Goal: Information Seeking & Learning: Learn about a topic

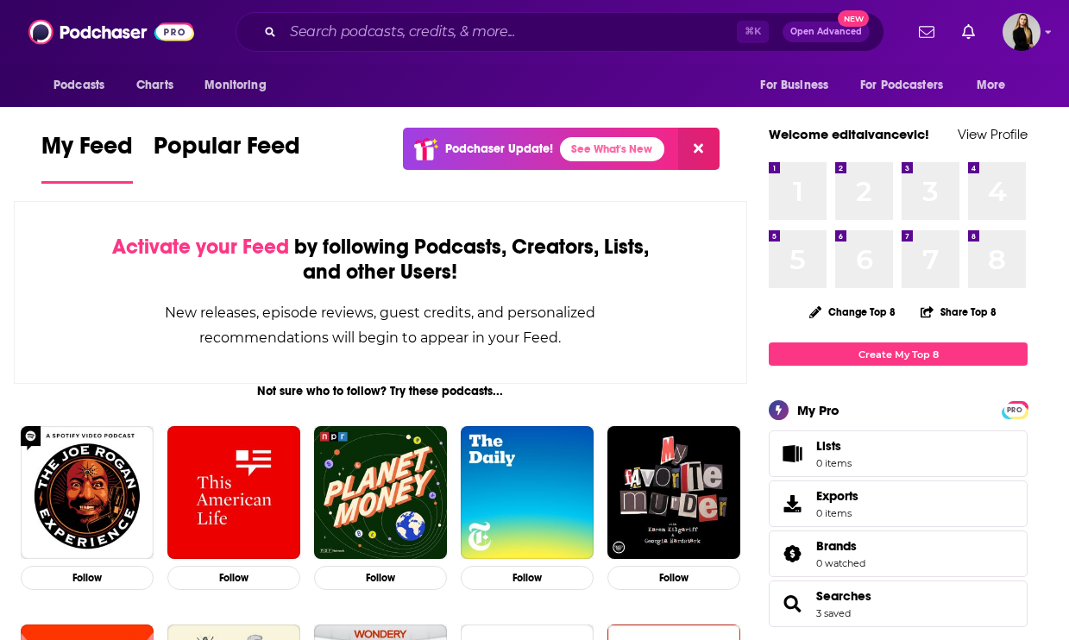
click at [312, 159] on div "My Feed Popular Feed Podchaser Update! See What's New" at bounding box center [380, 158] width 678 height 60
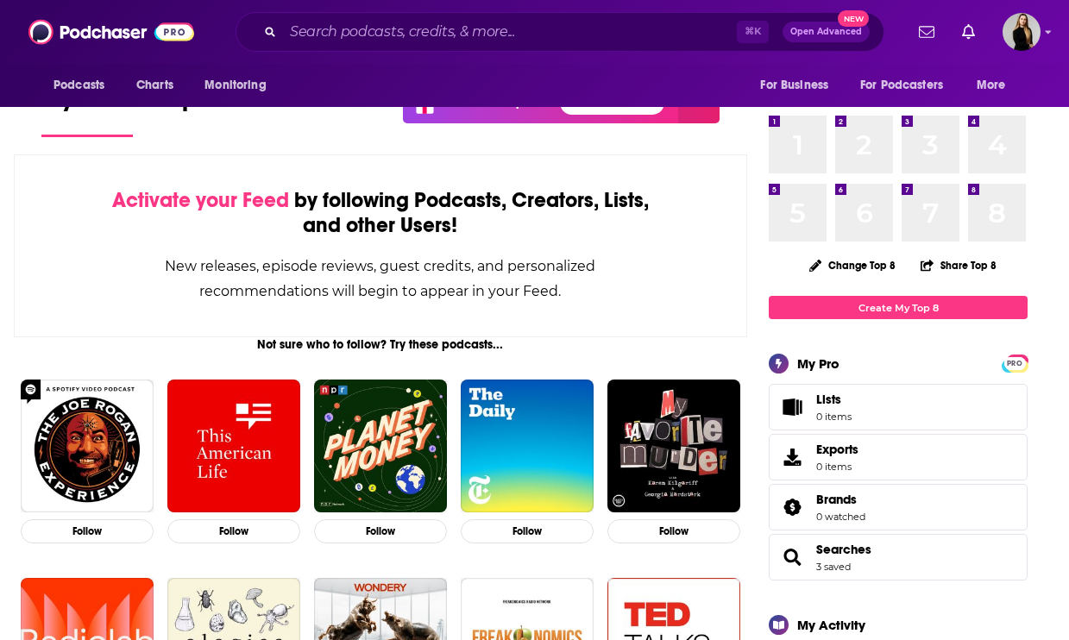
scroll to position [47, 0]
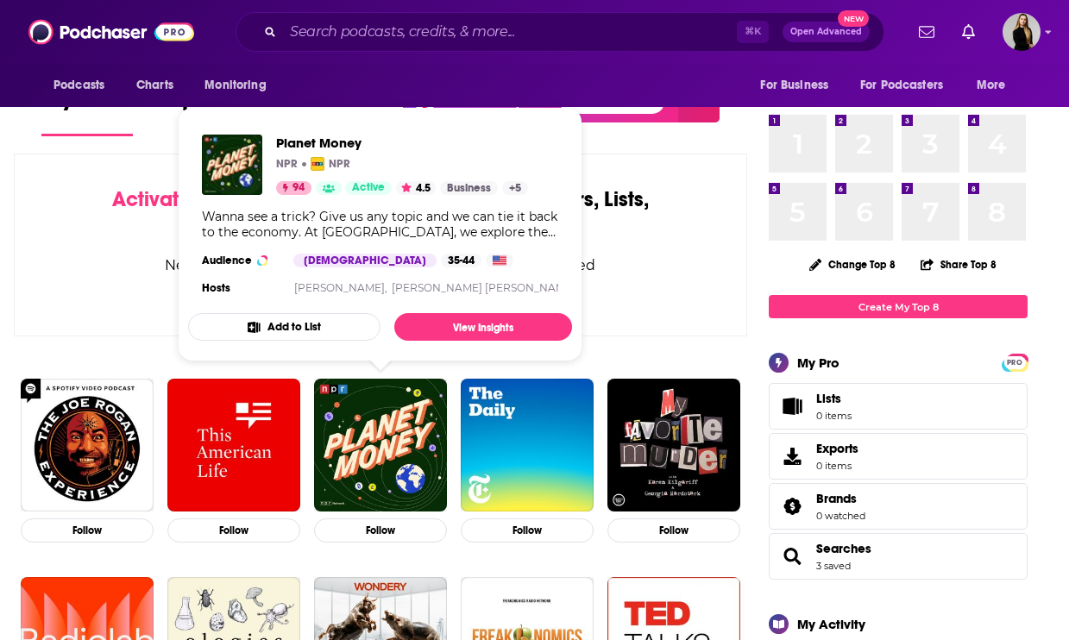
click at [99, 298] on div "Activate your Feed by following Podcasts, Creators, Lists, and other Users! New…" at bounding box center [380, 245] width 733 height 183
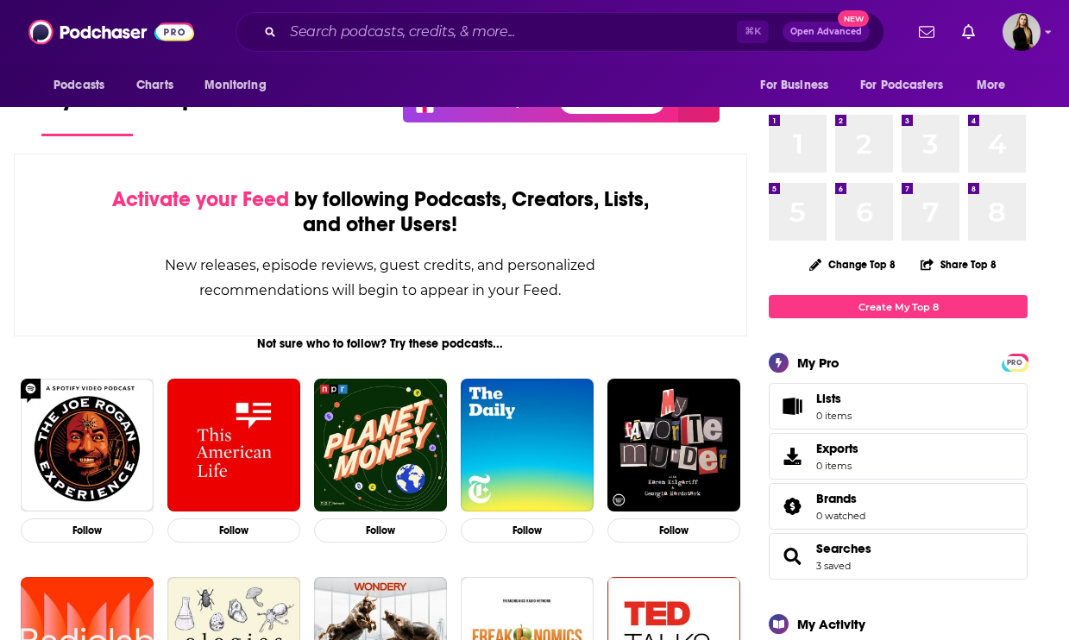
scroll to position [0, 0]
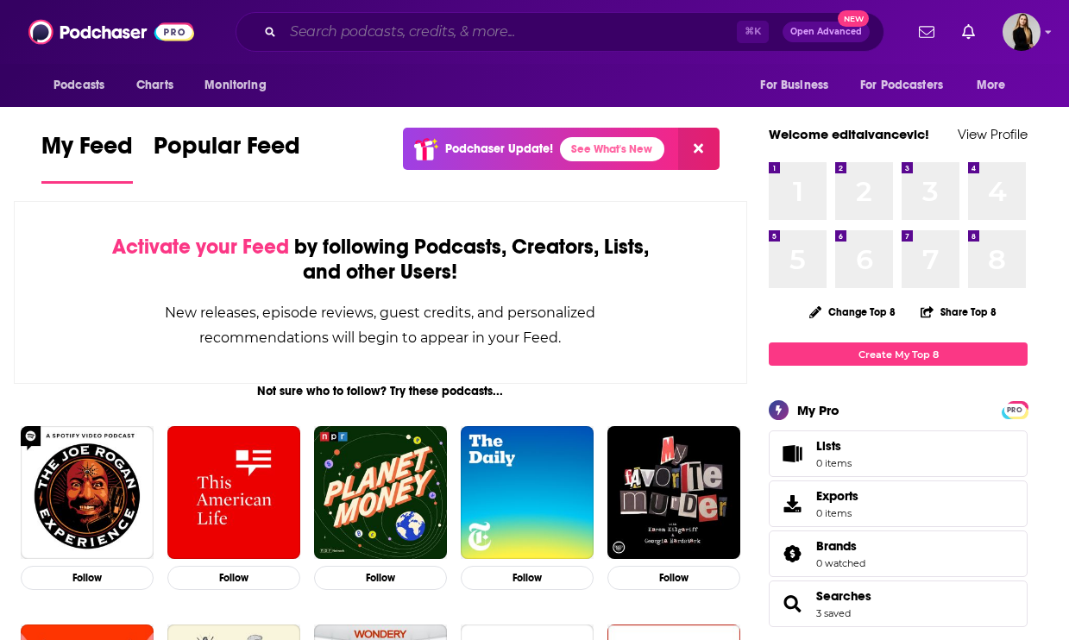
click at [429, 36] on input "Search podcasts, credits, & more..." at bounding box center [510, 32] width 454 height 28
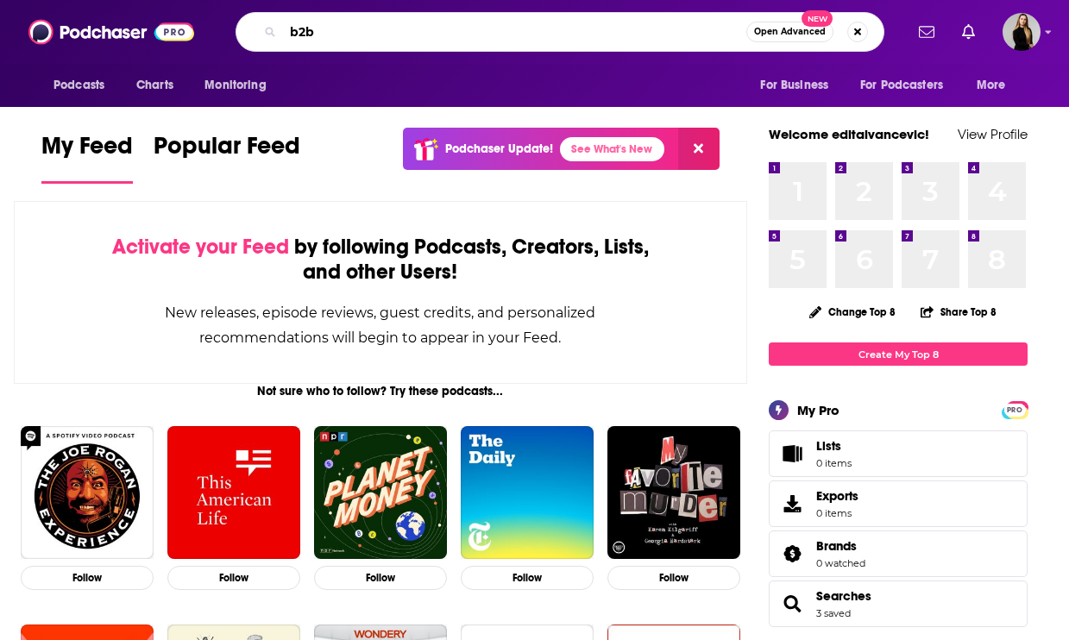
type input "b2b"
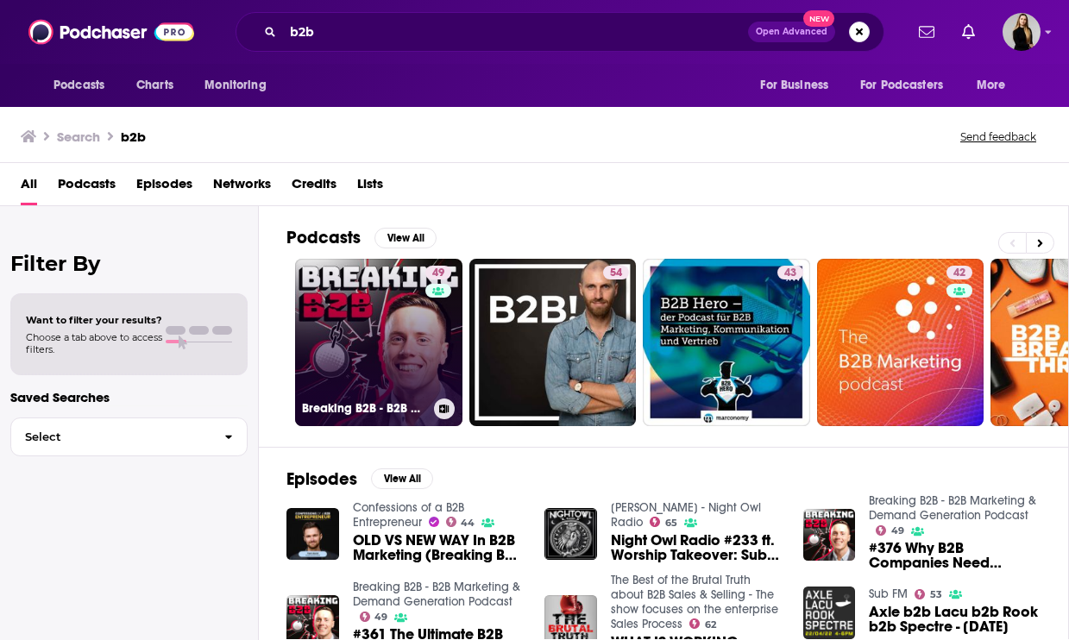
click at [395, 330] on link "49 Breaking B2B - B2B Marketing & Demand Generation Podcast" at bounding box center [378, 342] width 167 height 167
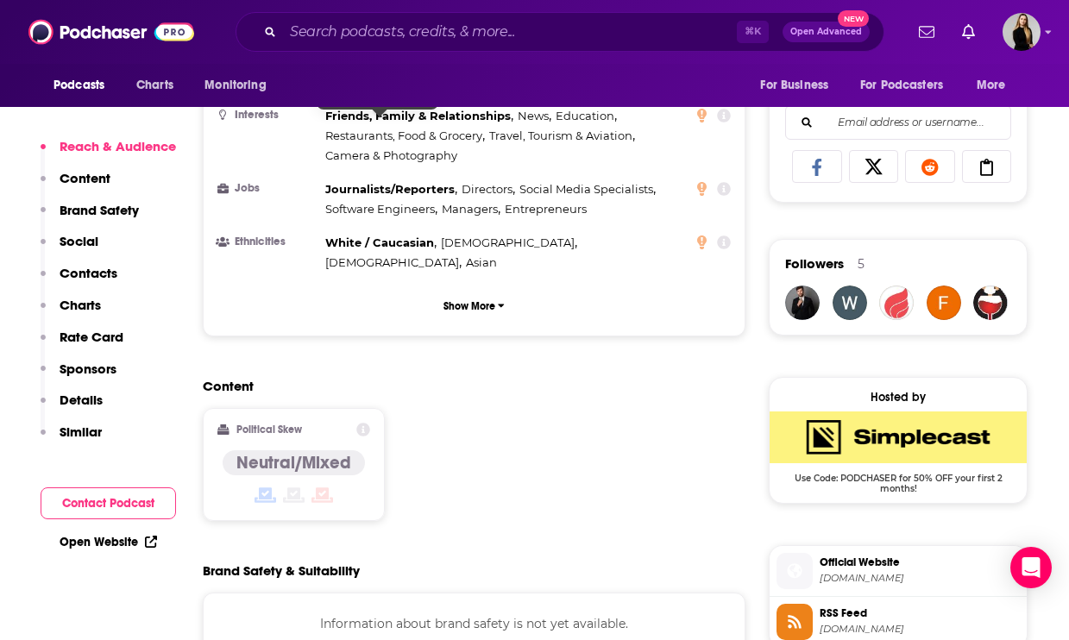
scroll to position [1119, 0]
